Goal: Task Accomplishment & Management: Complete application form

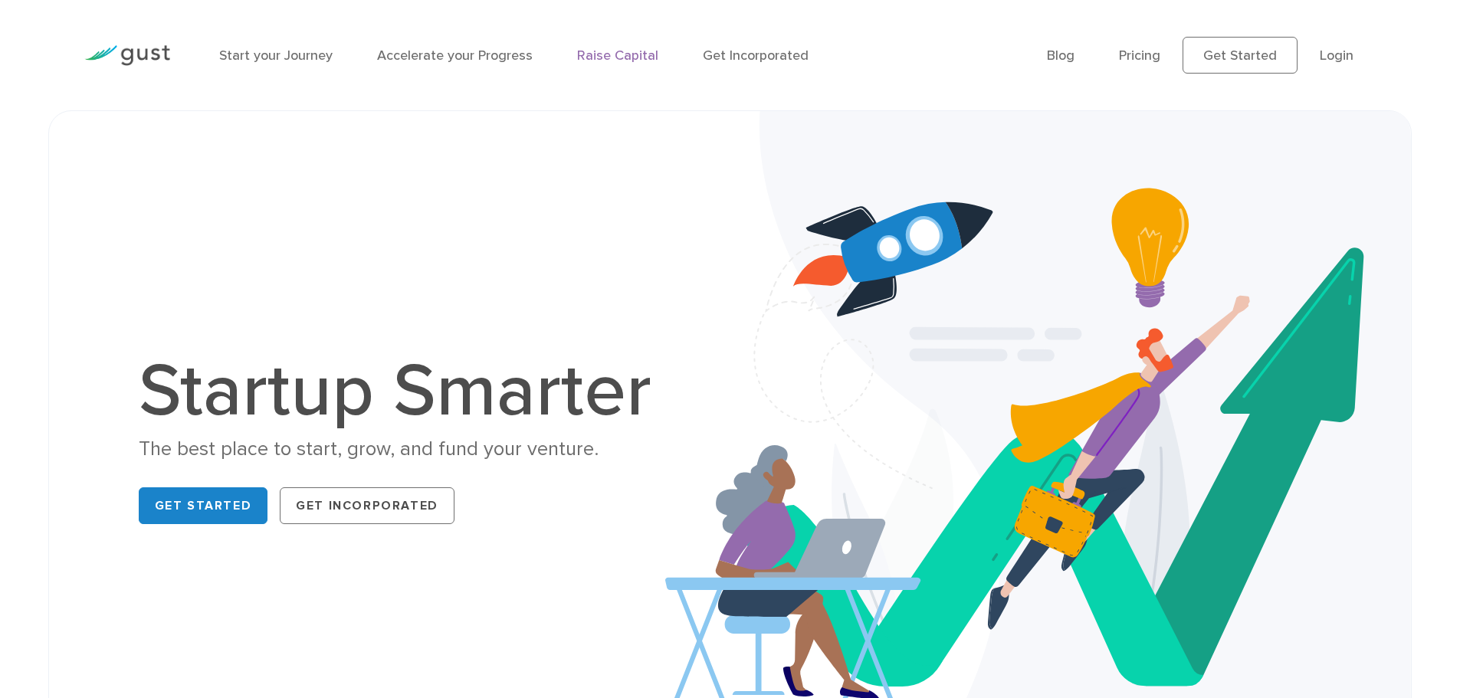
click at [618, 57] on link "Raise Capital" at bounding box center [617, 56] width 81 height 16
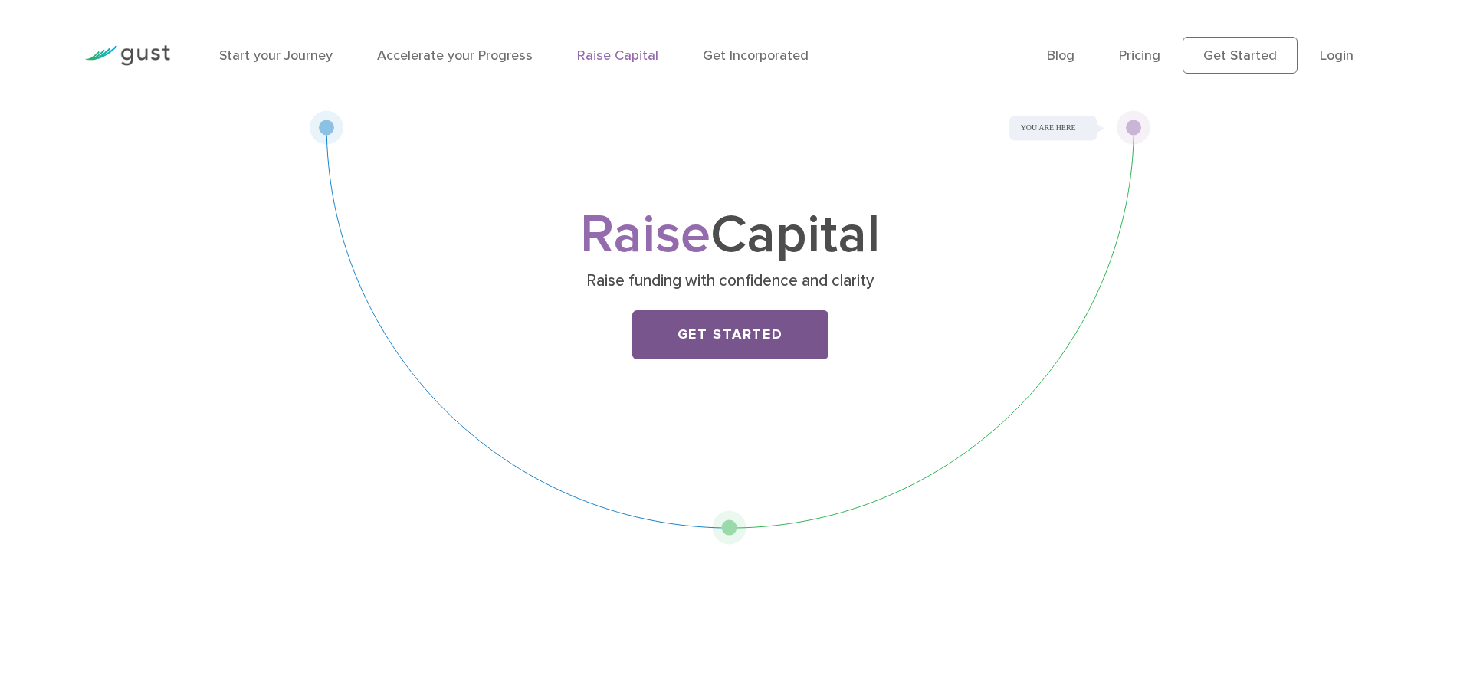
click at [738, 338] on link "Get Started" at bounding box center [730, 334] width 196 height 49
